Goal: Transaction & Acquisition: Obtain resource

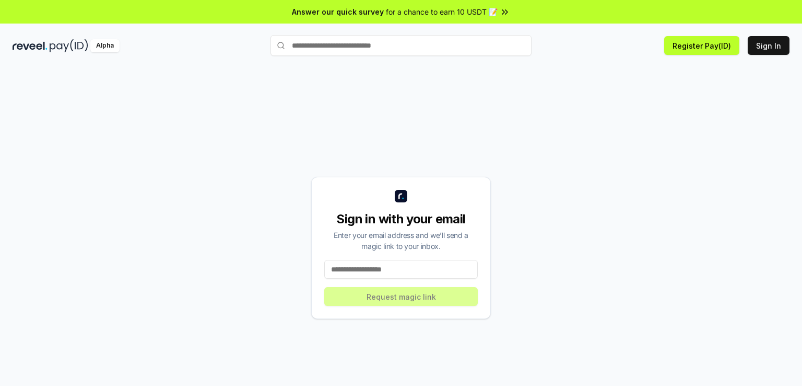
type input "**********"
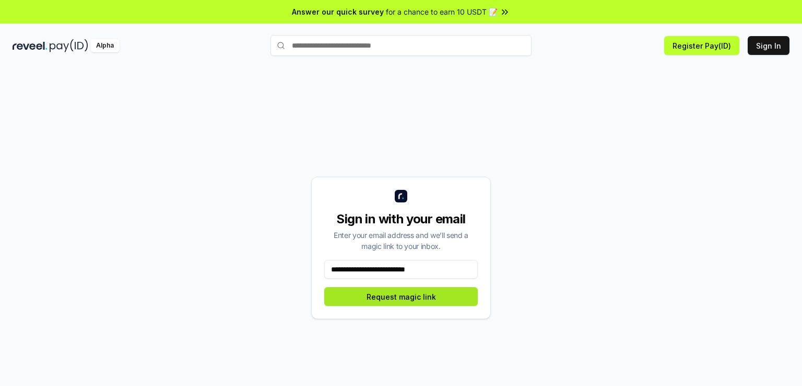
click at [422, 297] on button "Request magic link" at bounding box center [401, 296] width 154 height 19
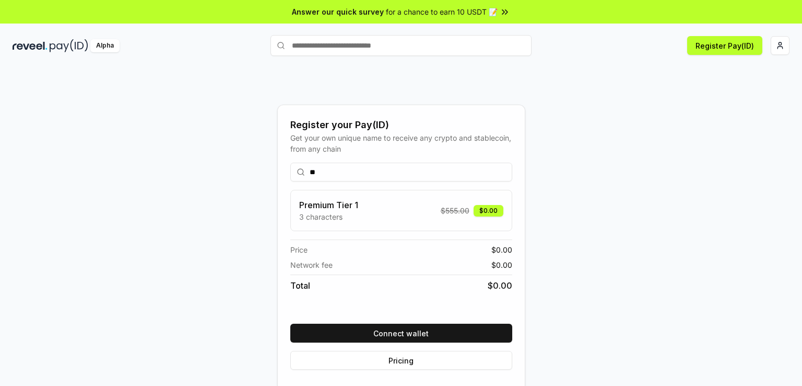
type input "*"
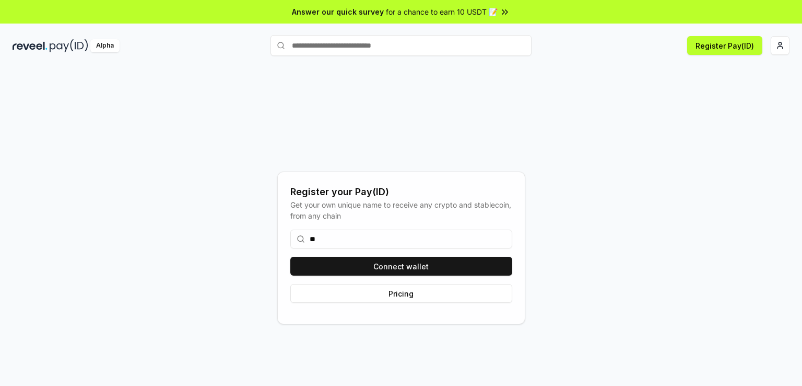
type input "*"
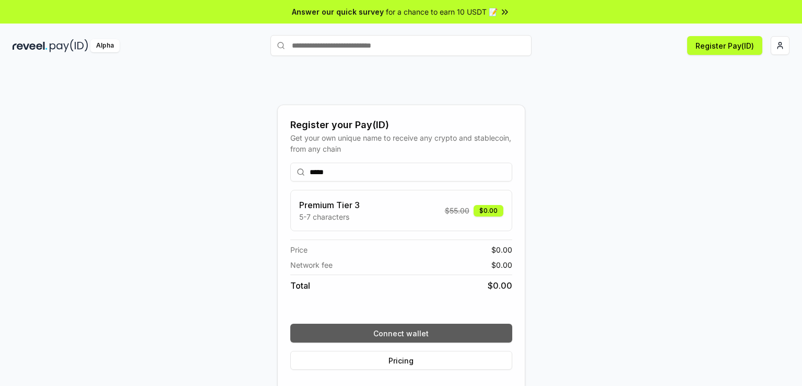
type input "*****"
click at [387, 339] on button "Connect wallet" at bounding box center [401, 332] width 222 height 19
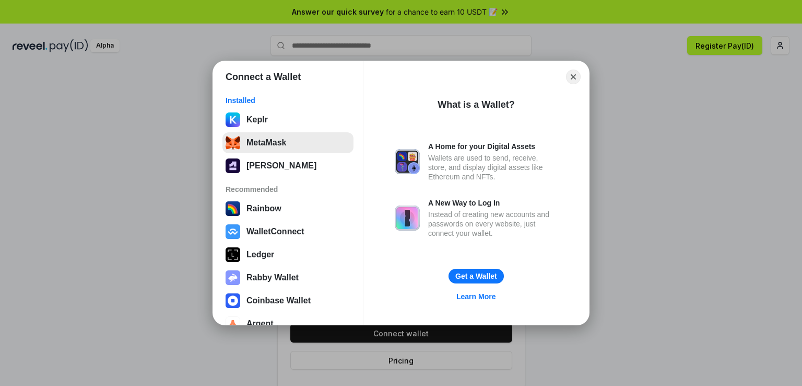
click at [289, 136] on button "MetaMask" at bounding box center [288, 142] width 131 height 21
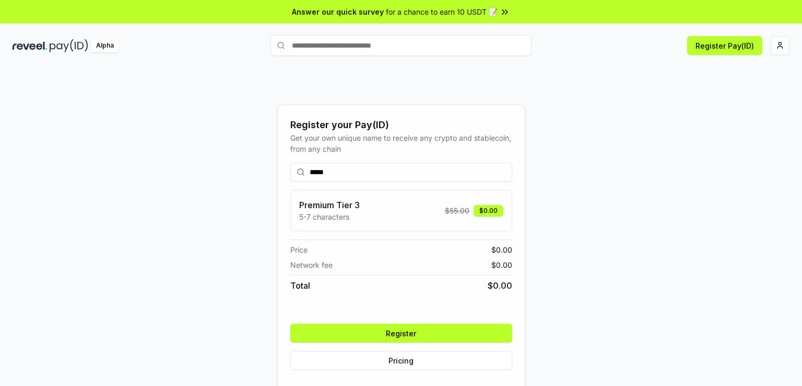
click at [469, 334] on button "Register" at bounding box center [401, 332] width 222 height 19
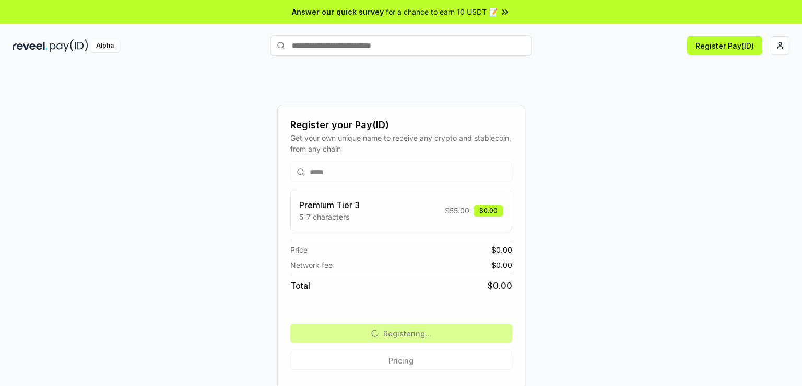
drag, startPoint x: 779, startPoint y: 42, endPoint x: 490, endPoint y: 80, distance: 292.4
click at [490, 80] on div "Register your Pay(ID) Get your own unique name to receive any crypto and stable…" at bounding box center [401, 247] width 777 height 335
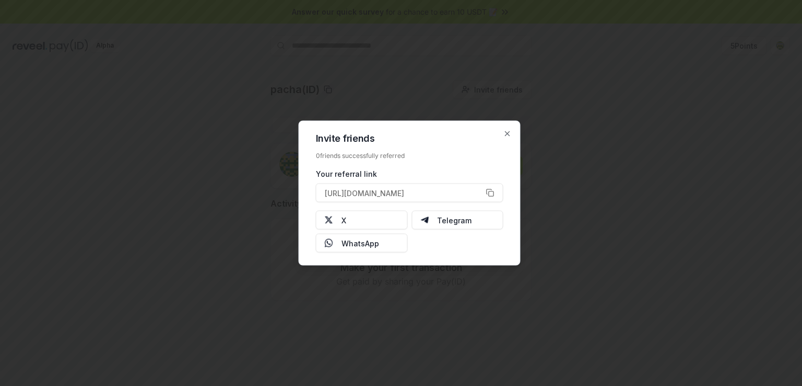
click at [570, 166] on div at bounding box center [401, 193] width 802 height 386
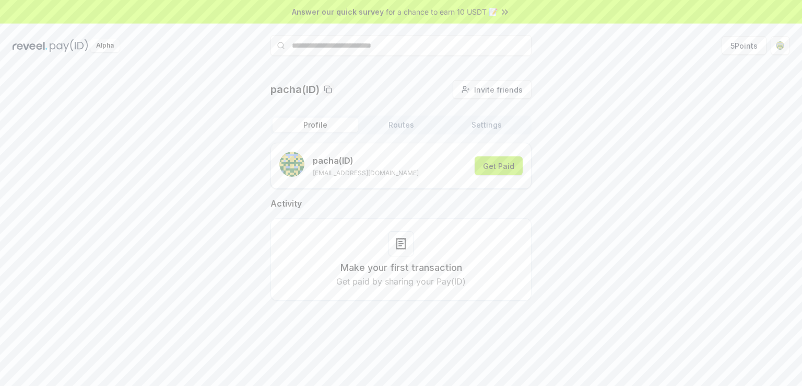
click at [497, 173] on button "Get Paid" at bounding box center [499, 165] width 48 height 19
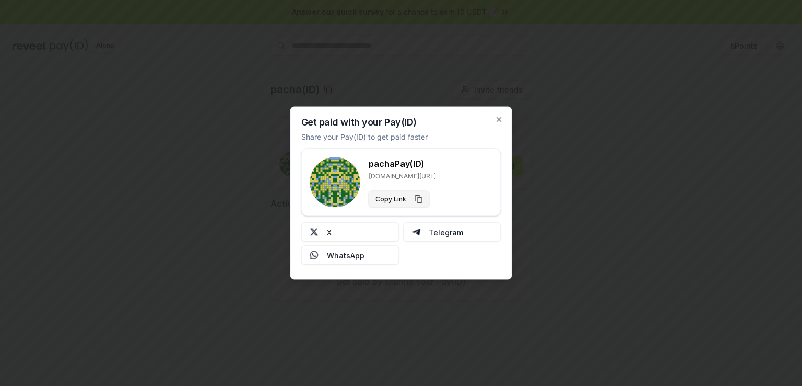
click at [418, 199] on button "Copy Link" at bounding box center [399, 199] width 61 height 17
click at [530, 205] on div at bounding box center [401, 193] width 802 height 386
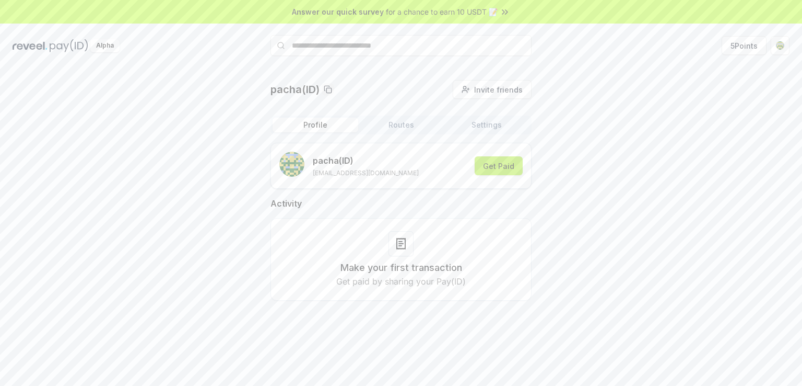
click at [499, 168] on button "Get Paid" at bounding box center [499, 165] width 48 height 19
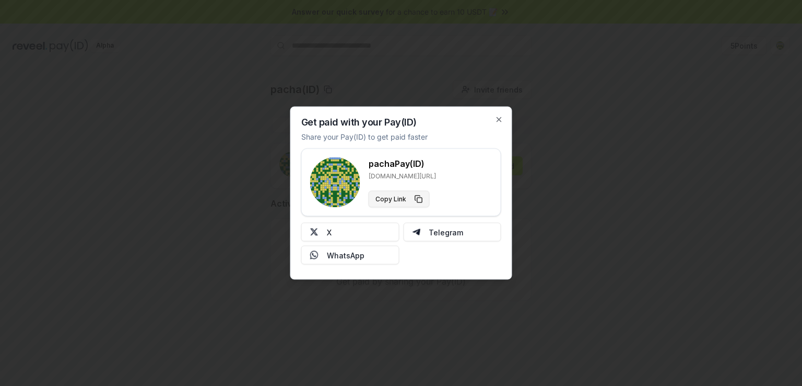
click at [411, 197] on button "Copy Link" at bounding box center [399, 199] width 61 height 17
click at [518, 186] on div at bounding box center [401, 193] width 802 height 386
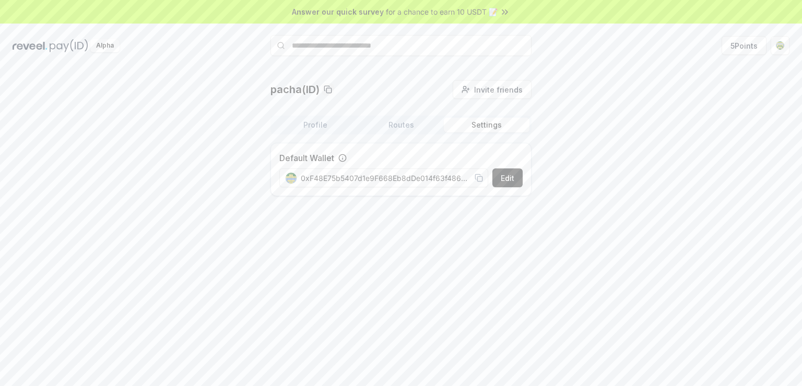
click at [485, 123] on button "Settings" at bounding box center [487, 125] width 86 height 15
click at [397, 134] on div "Profile Routes Settings" at bounding box center [401, 124] width 261 height 19
click at [400, 129] on button "Routes" at bounding box center [401, 125] width 86 height 15
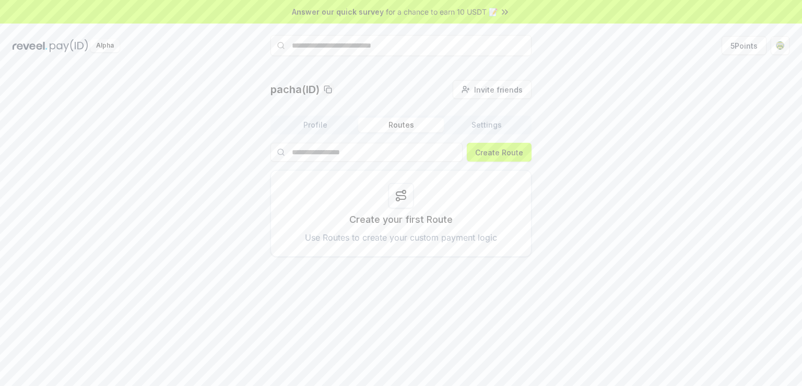
click at [362, 51] on input "text" at bounding box center [401, 45] width 261 height 21
type input "***"
click at [359, 61] on button "[PERSON_NAME] Pay" at bounding box center [401, 65] width 261 height 19
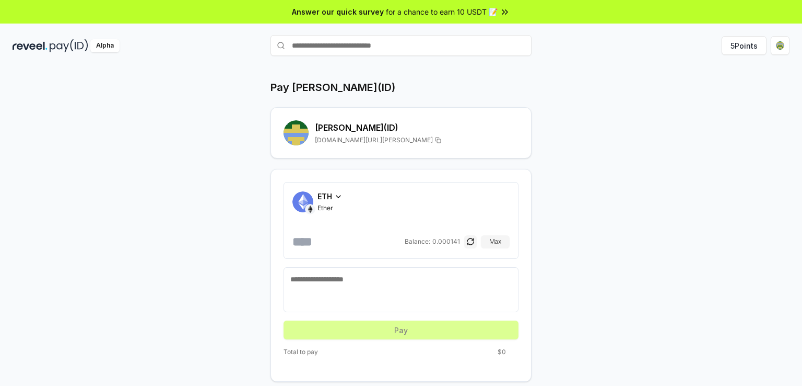
scroll to position [29, 0]
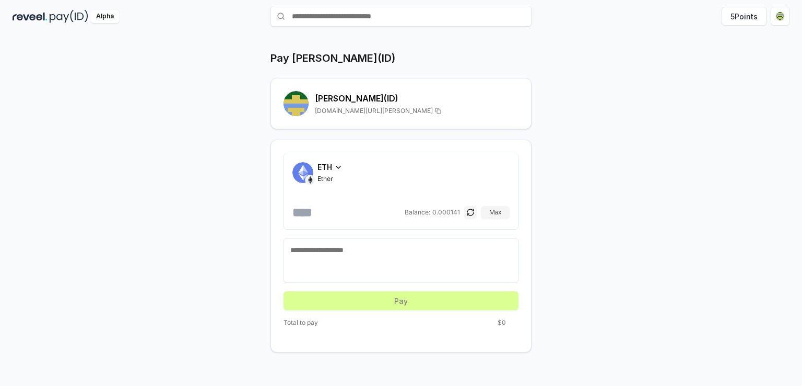
click at [313, 171] on img at bounding box center [303, 172] width 21 height 21
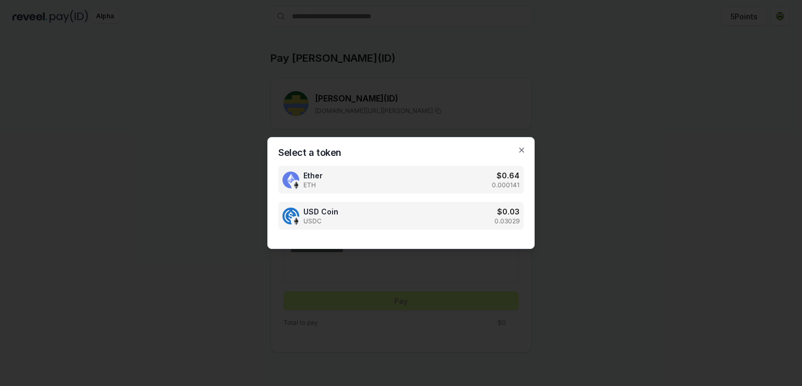
click at [375, 213] on div "USD Coin USDC $ 0.03 0.03029" at bounding box center [401, 216] width 246 height 28
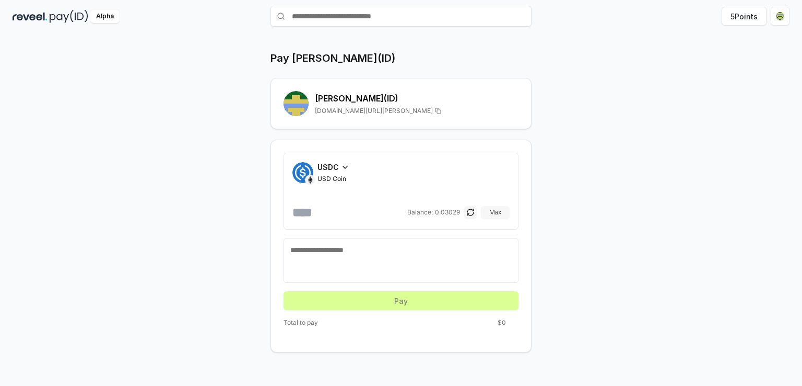
click at [499, 209] on button "Max" at bounding box center [495, 212] width 29 height 13
type input "*******"
